Goal: Check status: Check status

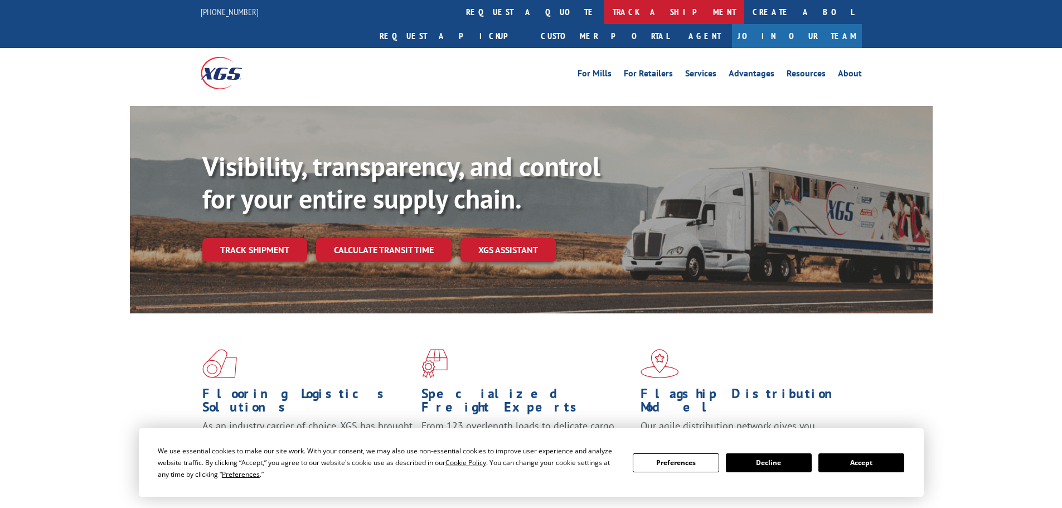
click at [604, 10] on link "track a shipment" at bounding box center [674, 12] width 140 height 24
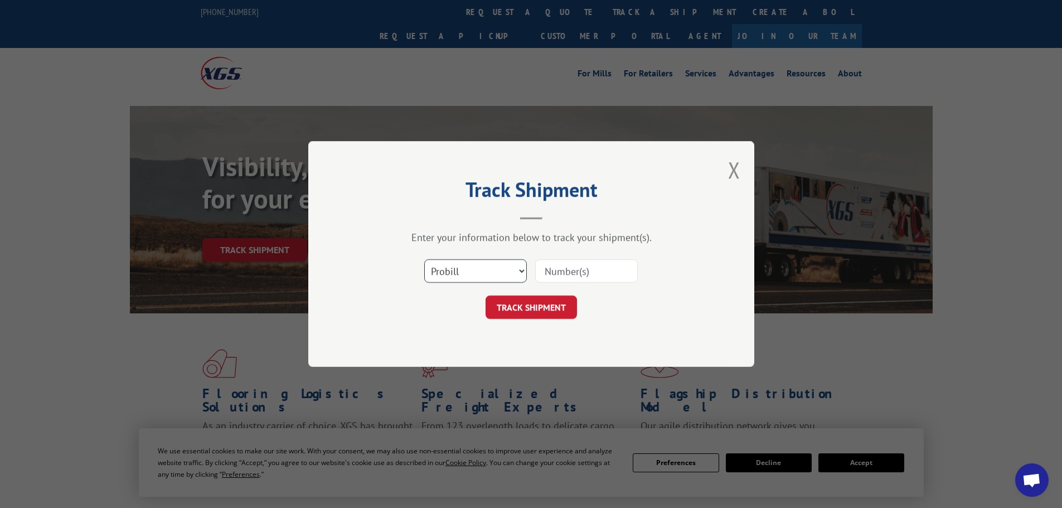
click at [462, 267] on select "Select category... Probill BOL PO" at bounding box center [475, 270] width 103 height 23
select select "bol"
click at [424, 259] on select "Select category... Probill BOL PO" at bounding box center [475, 270] width 103 height 23
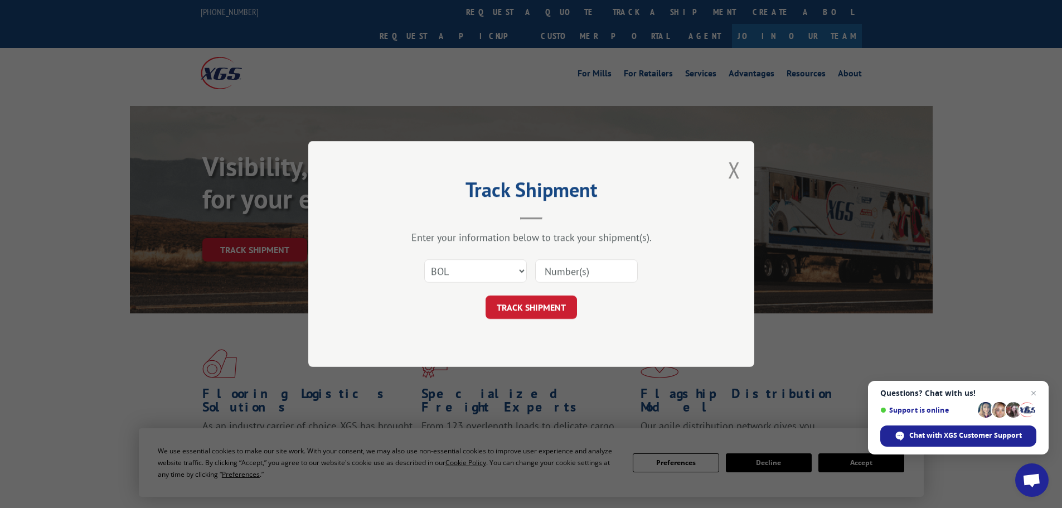
click at [581, 270] on input at bounding box center [586, 270] width 103 height 23
paste input "5019736"
type input "5019736"
click at [536, 305] on button "TRACK SHIPMENT" at bounding box center [530, 306] width 91 height 23
